Goal: Information Seeking & Learning: Learn about a topic

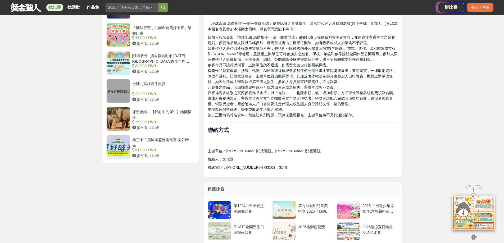
scroll to position [688, 0]
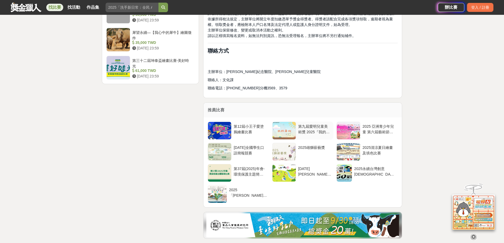
click at [325, 133] on div "第九屆愛明兒童美術獎 2025『我的暑假』兒童繪畫比賽" at bounding box center [314, 129] width 33 height 10
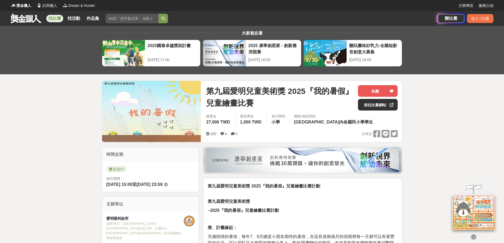
click at [29, 21] on link at bounding box center [26, 18] width 32 height 10
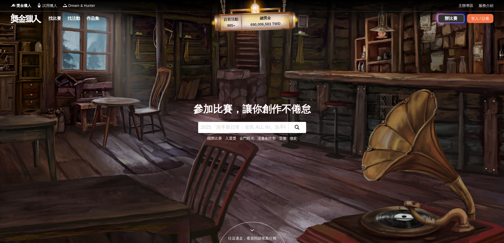
drag, startPoint x: 111, startPoint y: 153, endPoint x: 99, endPoint y: 151, distance: 11.5
click at [111, 153] on div "參加比賽，讓你創作不倦怠 國際比賽 入選獎 金門觀光 漫畫創作祭 音樂 徵文" at bounding box center [251, 121] width 349 height 243
click at [53, 20] on link "找比賽" at bounding box center [54, 18] width 17 height 7
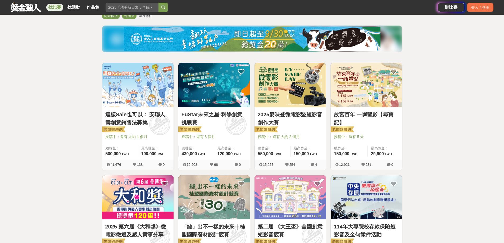
scroll to position [106, 0]
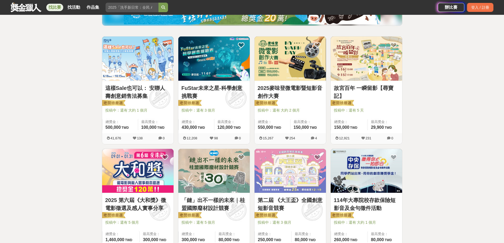
scroll to position [0, 0]
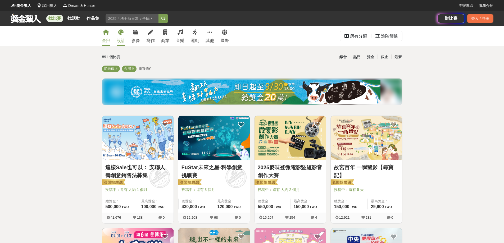
click at [123, 40] on div "設計" at bounding box center [121, 41] width 8 height 6
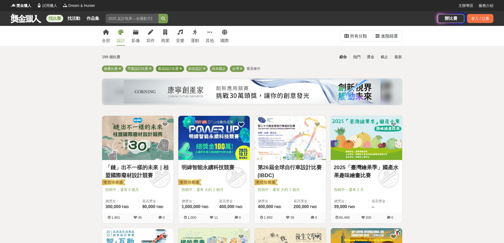
click at [179, 68] on icon at bounding box center [180, 68] width 3 height 3
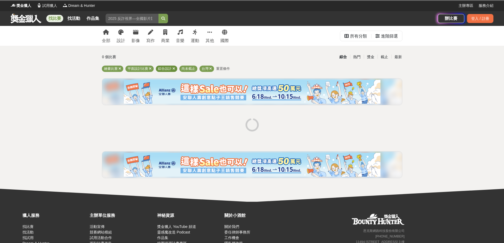
click at [175, 68] on icon at bounding box center [173, 68] width 3 height 3
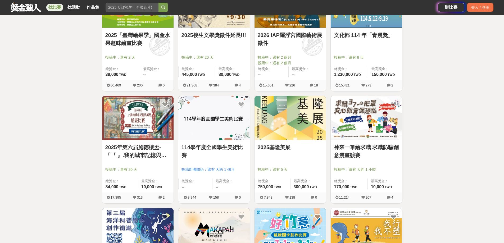
scroll to position [185, 0]
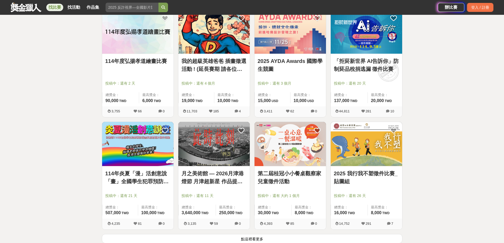
scroll to position [423, 0]
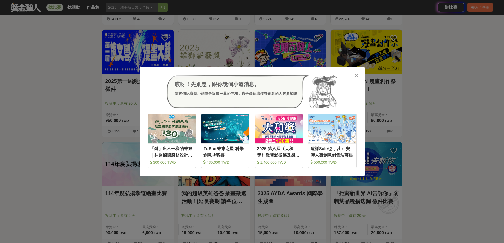
click at [356, 74] on icon at bounding box center [356, 75] width 4 height 5
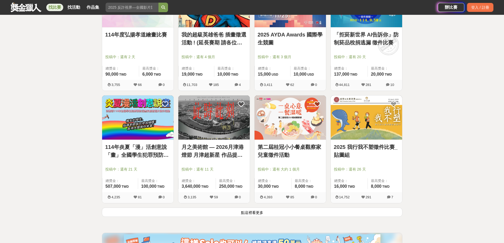
scroll to position [608, 0]
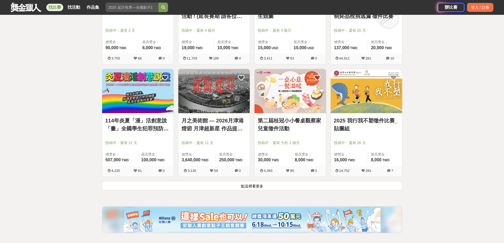
click at [138, 125] on link "114年炎夏「漫」活創意說「畫」全國學生犯罪預防漫畫與創意短片徵件" at bounding box center [137, 125] width 65 height 16
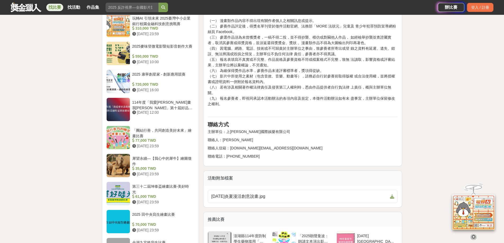
scroll to position [529, 0]
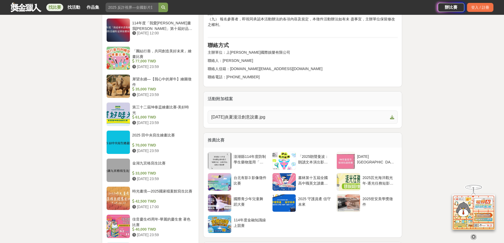
click at [246, 120] on span "[DATE]炎夏漫活創意說畫.jpg" at bounding box center [299, 117] width 177 height 6
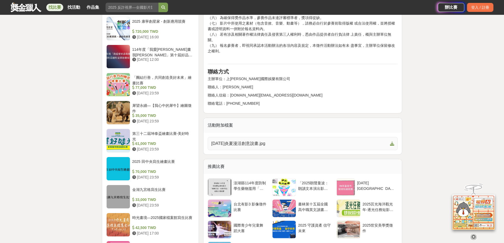
scroll to position [450, 0]
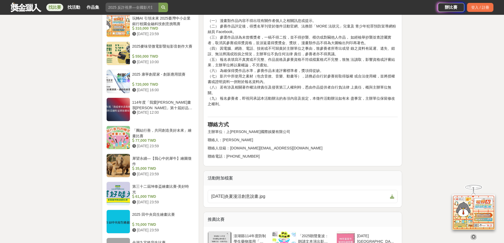
click at [423, 134] on div "大家都在看 2025 康寧創星家 - 創新應用競賽 [DATE] 16:00 翻玩臺味好乳力-全國短影音創意大募集 [DATE] 18:00 2025國泰卓越…" at bounding box center [252, 15] width 504 height 879
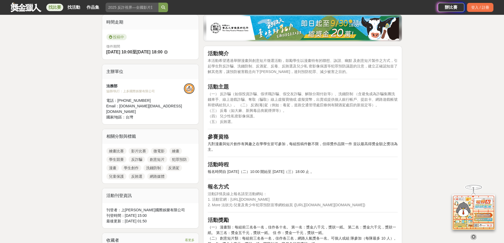
scroll to position [159, 0]
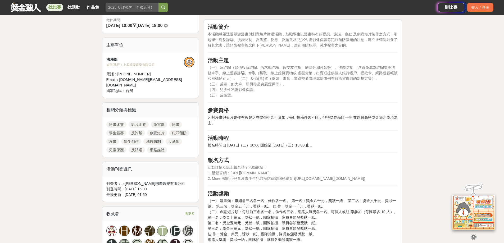
drag, startPoint x: 231, startPoint y: 173, endPoint x: 294, endPoint y: 172, distance: 63.0
click at [294, 172] on p "活動詳情及線上報名請至活動網站： 1. 活動官網：[URL][DOMAIN_NAME] 2. More 法狀元-兒童及青少年犯罪預防宣導網粉絲頁 ([URL]…" at bounding box center [303, 173] width 190 height 17
copy span "[URL][DOMAIN_NAME]"
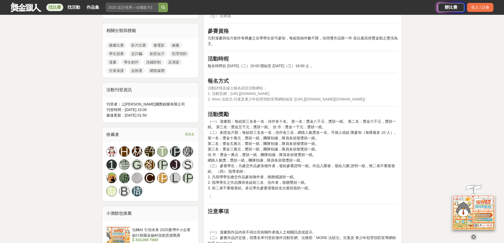
scroll to position [264, 0]
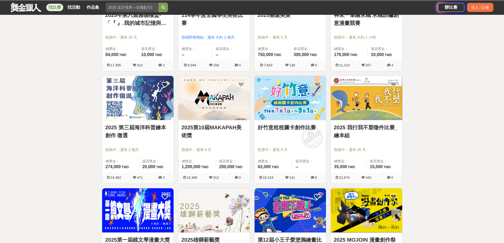
scroll to position [608, 0]
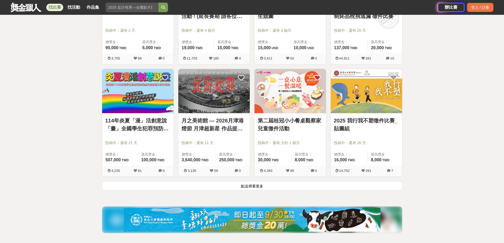
click at [237, 185] on button "點這裡看更多" at bounding box center [252, 185] width 300 height 9
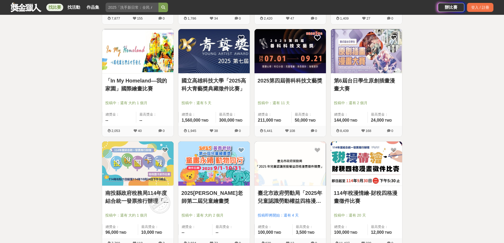
scroll to position [926, 0]
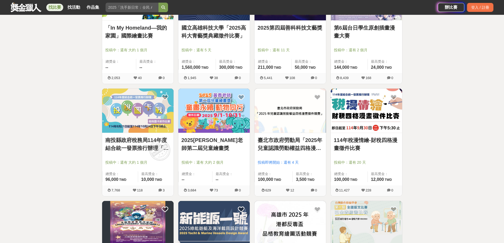
click at [238, 145] on link "2025[PERSON_NAME]老師第二屆兒童繪畫獎" at bounding box center [213, 144] width 65 height 16
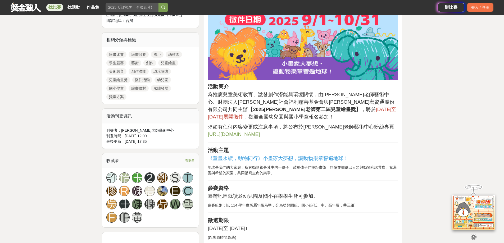
scroll to position [185, 0]
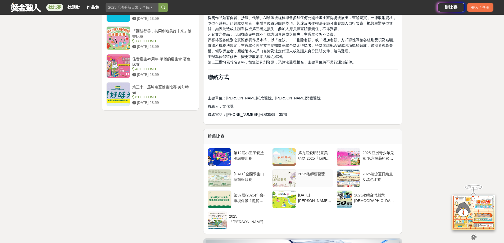
scroll to position [688, 0]
